Goal: Task Accomplishment & Management: Manage account settings

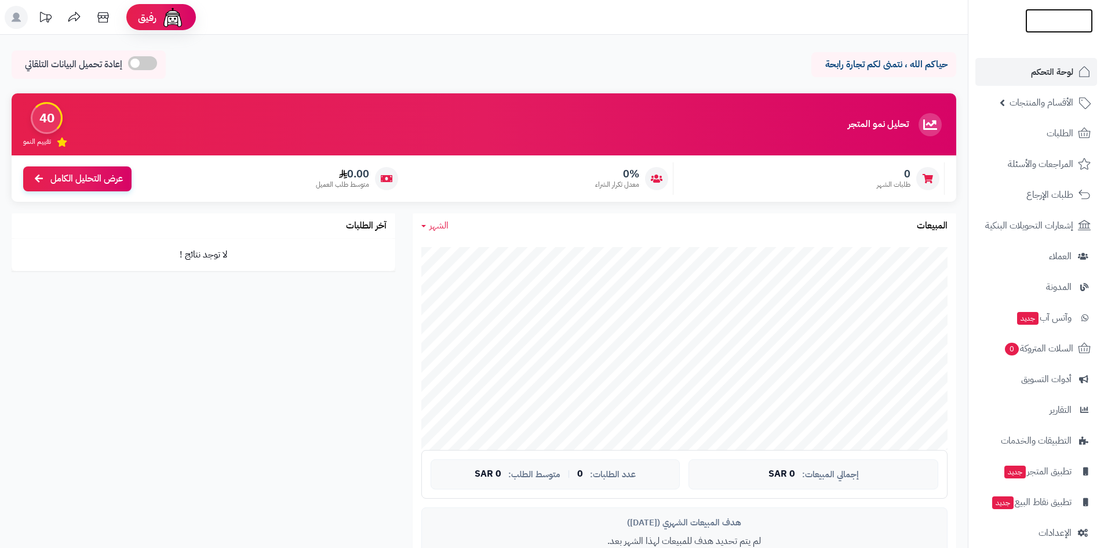
click at [1069, 32] on img at bounding box center [1059, 44] width 68 height 24
click at [1049, 33] on img at bounding box center [1059, 45] width 68 height 24
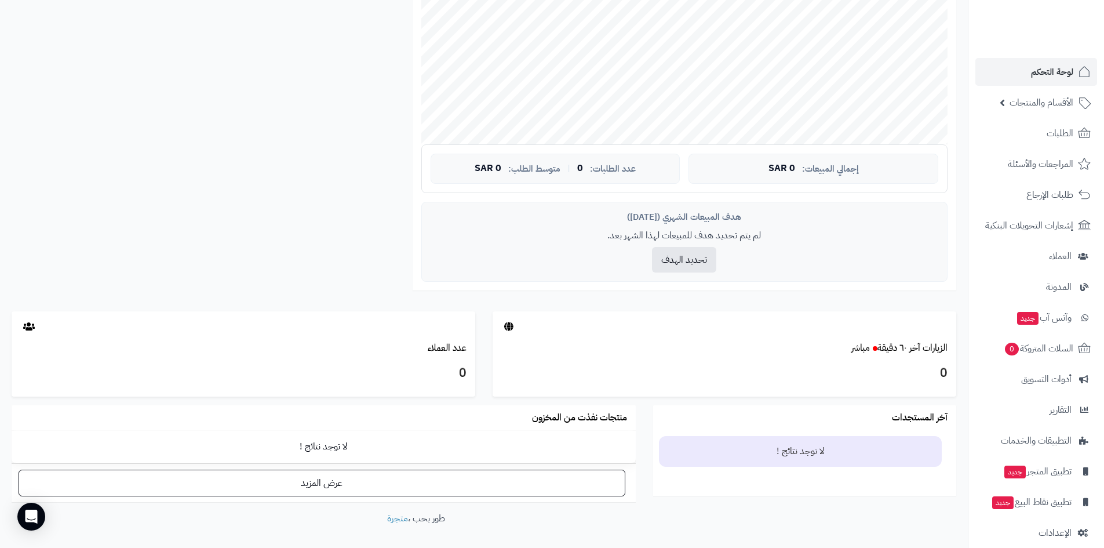
scroll to position [61, 0]
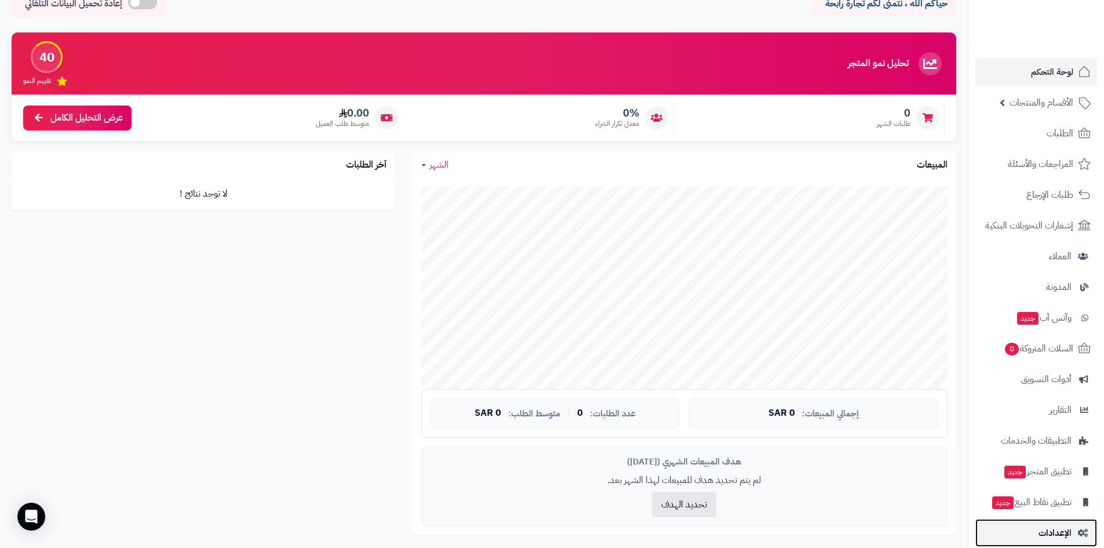
click at [1055, 526] on span "الإعدادات" at bounding box center [1055, 533] width 33 height 16
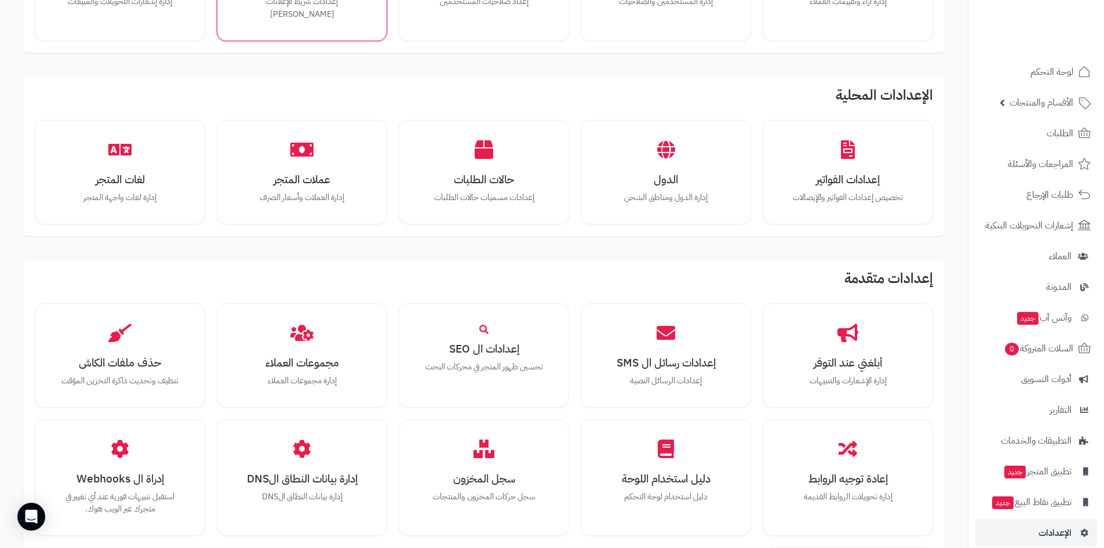
scroll to position [481, 0]
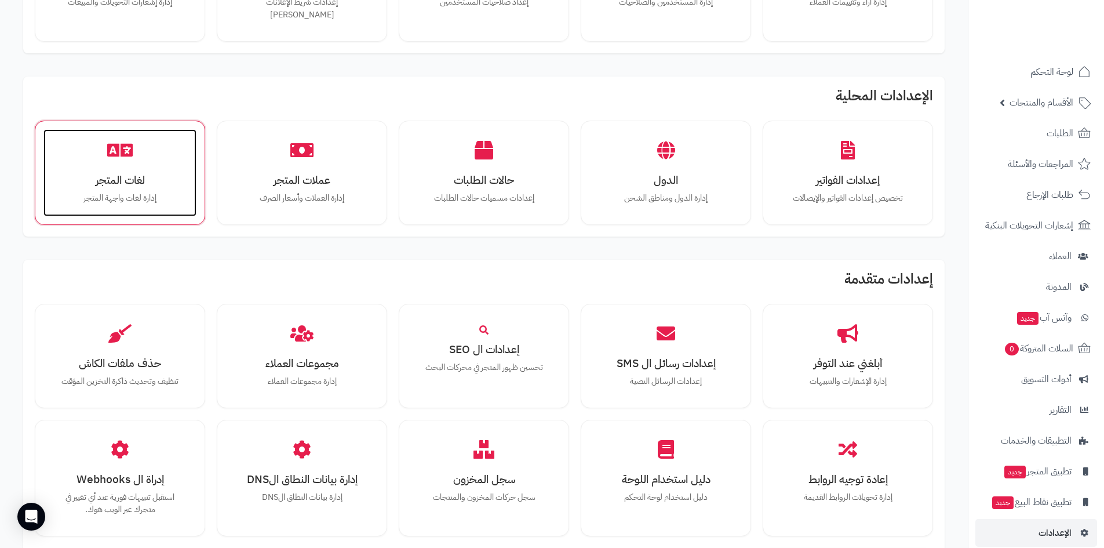
click at [118, 158] on div "لغات المتجر إدارة لغات واجهة المتجر" at bounding box center [119, 172] width 153 height 87
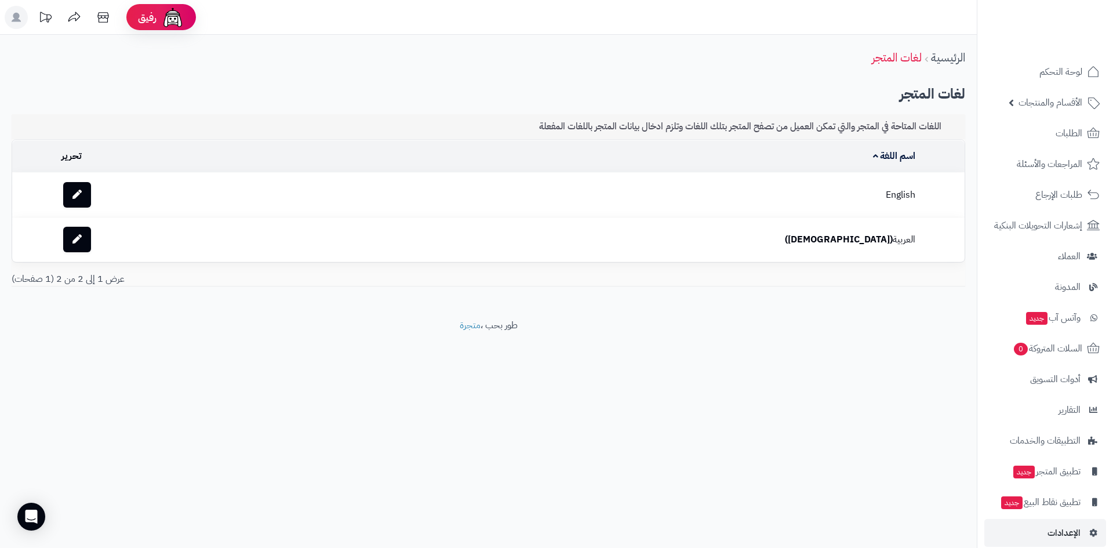
click at [621, 192] on td "English" at bounding box center [585, 195] width 669 height 44
click at [89, 157] on td "تحرير" at bounding box center [154, 156] width 194 height 32
drag, startPoint x: 901, startPoint y: 154, endPoint x: 817, endPoint y: 158, distance: 83.6
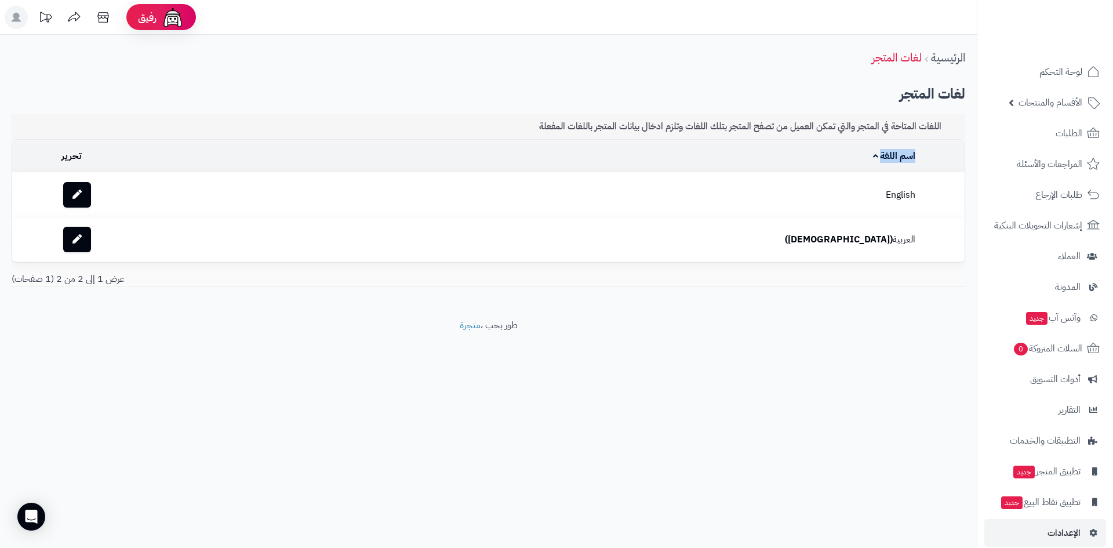
click at [817, 158] on tr "اسم اللغة تحرير" at bounding box center [488, 156] width 952 height 32
drag, startPoint x: 947, startPoint y: 127, endPoint x: 417, endPoint y: 129, distance: 529.8
click at [417, 129] on div "اللغات المتاحة في المتجر والتي تمكن العميل من تصفح المتجر بتلك اللغات وتلزم ادخ…" at bounding box center [489, 126] width 954 height 25
click at [467, 128] on div "اللغات المتاحة في المتجر والتي تمكن العميل من تصفح المتجر بتلك اللغات وتلزم ادخ…" at bounding box center [489, 126] width 954 height 25
drag, startPoint x: 496, startPoint y: 127, endPoint x: 943, endPoint y: 120, distance: 447.5
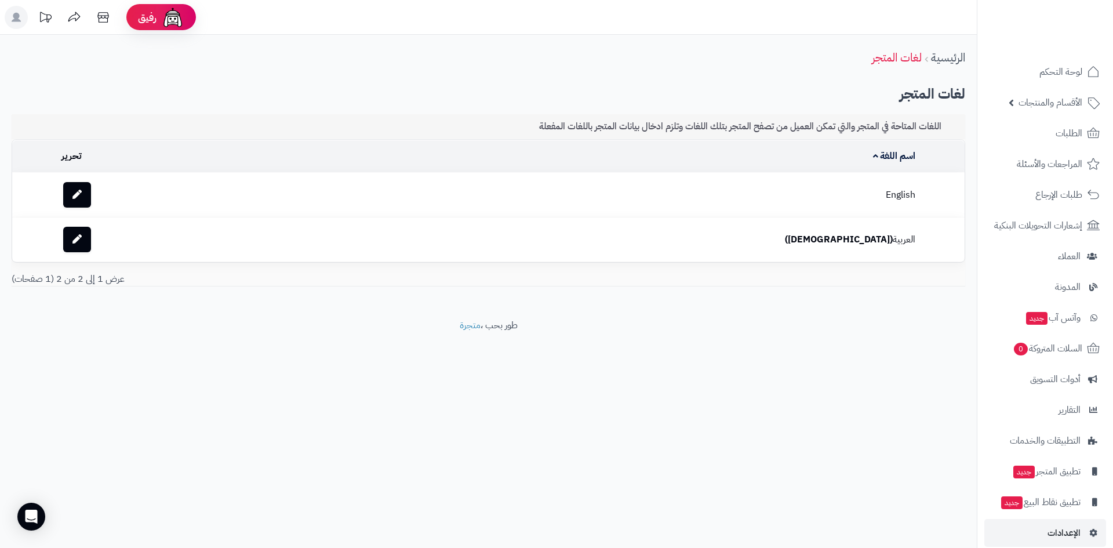
click at [943, 120] on div "اللغات المتاحة في المتجر والتي تمكن العميل من تصفح المتجر بتلك اللغات وتلزم ادخ…" at bounding box center [489, 126] width 954 height 25
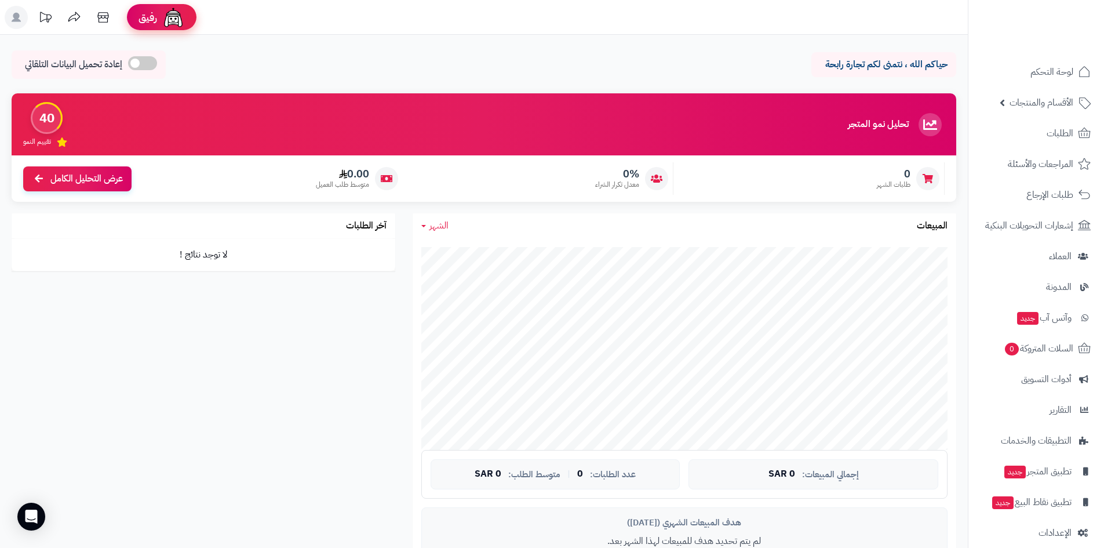
click at [156, 19] on span "رفيق" at bounding box center [148, 17] width 19 height 14
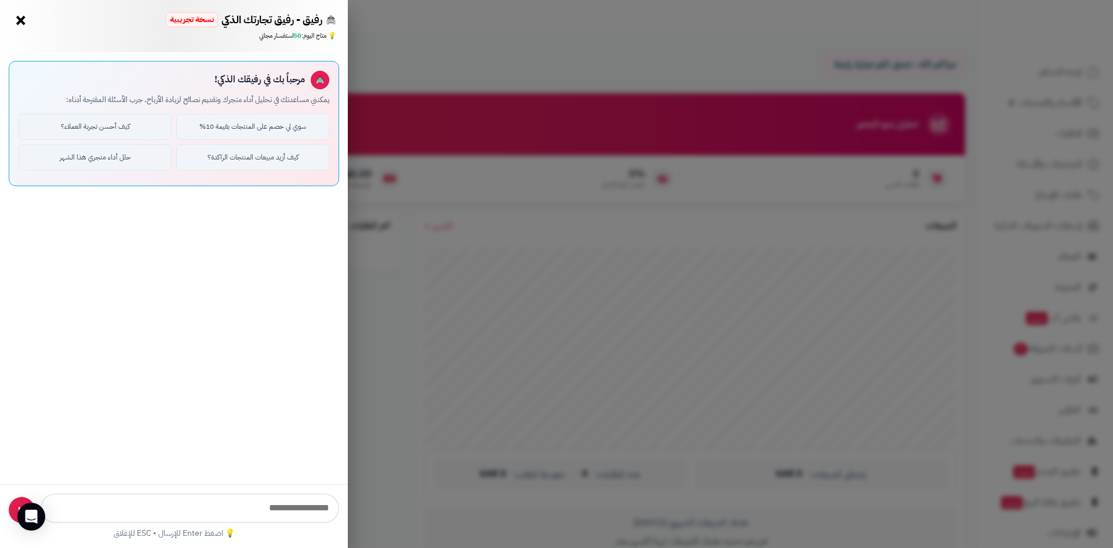
click at [18, 17] on button "×" at bounding box center [21, 20] width 19 height 19
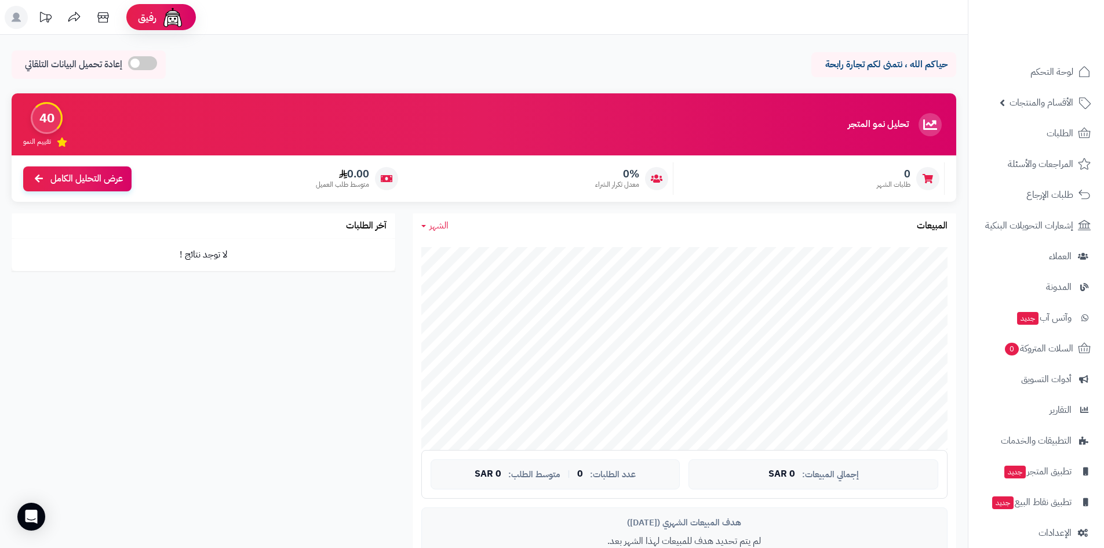
click at [20, 15] on rect at bounding box center [16, 17] width 23 height 23
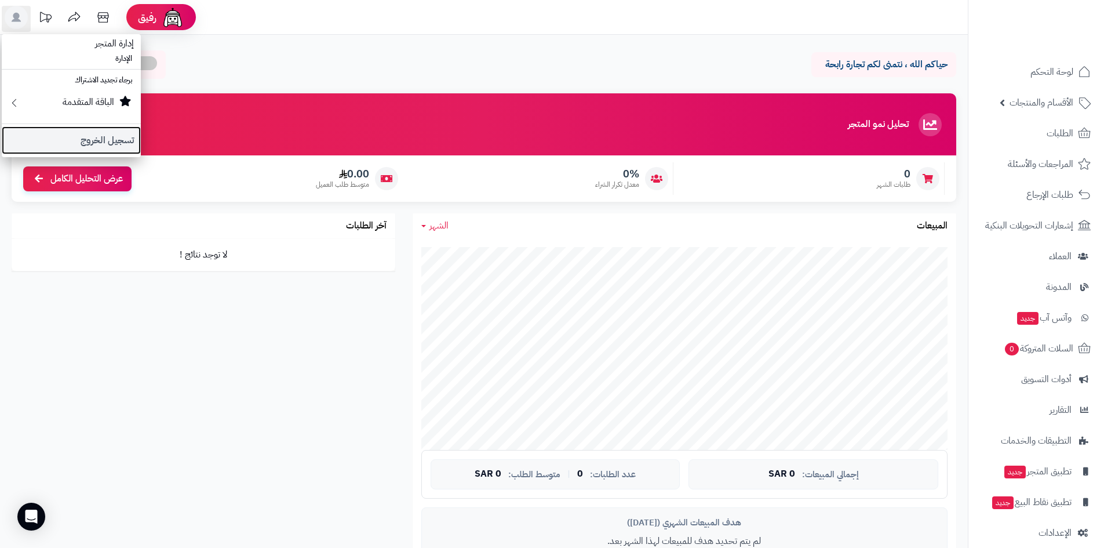
click at [99, 141] on link "تسجيل الخروج" at bounding box center [71, 140] width 139 height 28
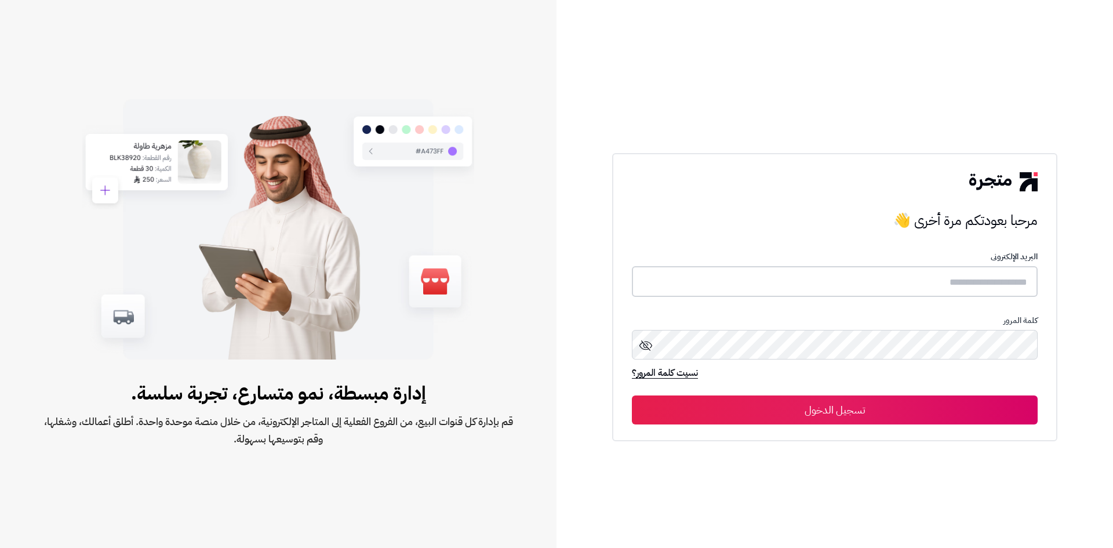
click at [894, 285] on input "text" at bounding box center [835, 281] width 406 height 31
type input "**********"
click at [854, 412] on button "تسجيل الدخول" at bounding box center [835, 409] width 406 height 29
